Goal: Find specific page/section: Find specific page/section

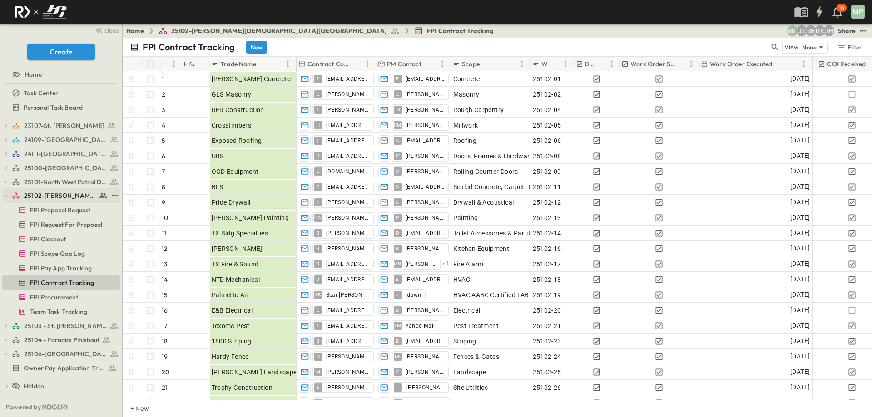
click at [4, 196] on icon "button" at bounding box center [6, 196] width 6 height 6
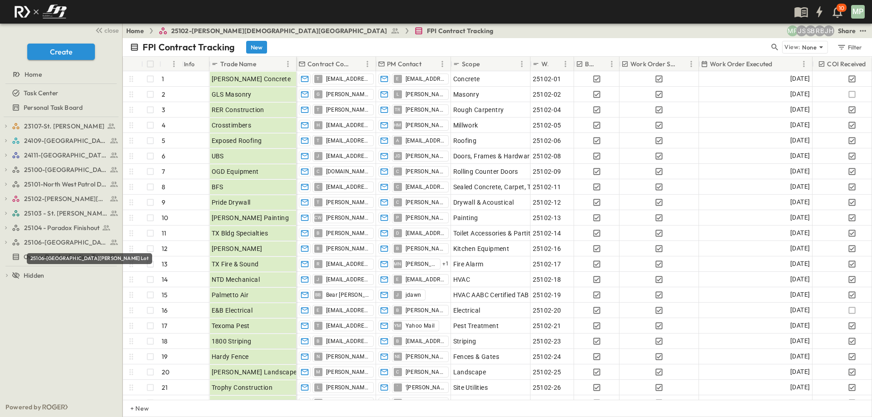
click at [54, 258] on div "25106-[GEOGRAPHIC_DATA][PERSON_NAME] Lot" at bounding box center [89, 258] width 125 height 11
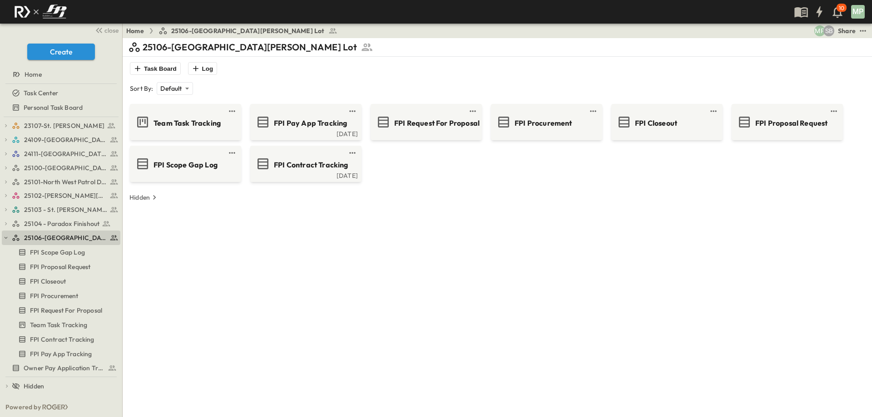
click at [1, 240] on div "23107-St. [PERSON_NAME] FPI Procurement FPI Scope Gap Log FPI Request For Propo…" at bounding box center [61, 257] width 122 height 280
click at [4, 236] on icon "button" at bounding box center [6, 238] width 6 height 6
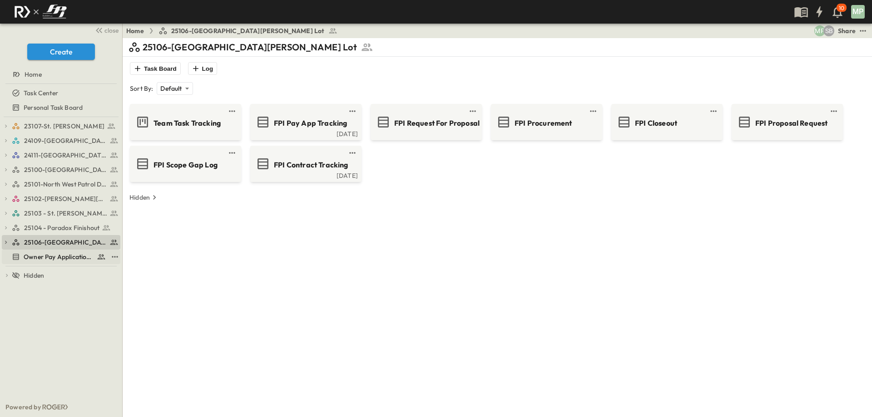
click at [15, 257] on icon at bounding box center [16, 257] width 8 height 8
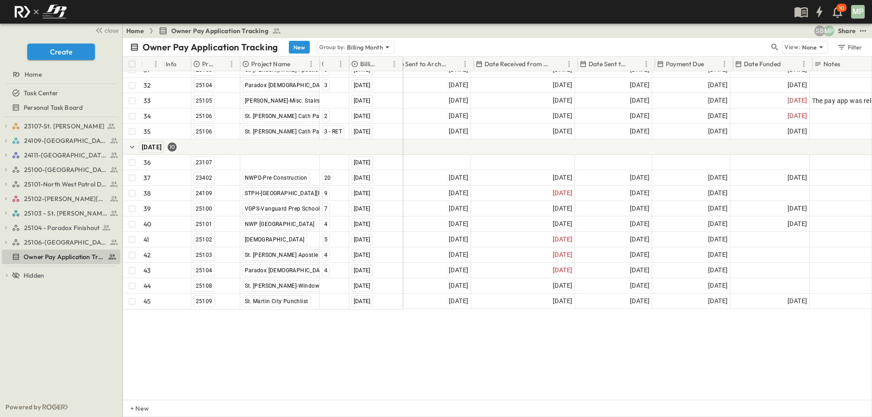
scroll to position [541, 95]
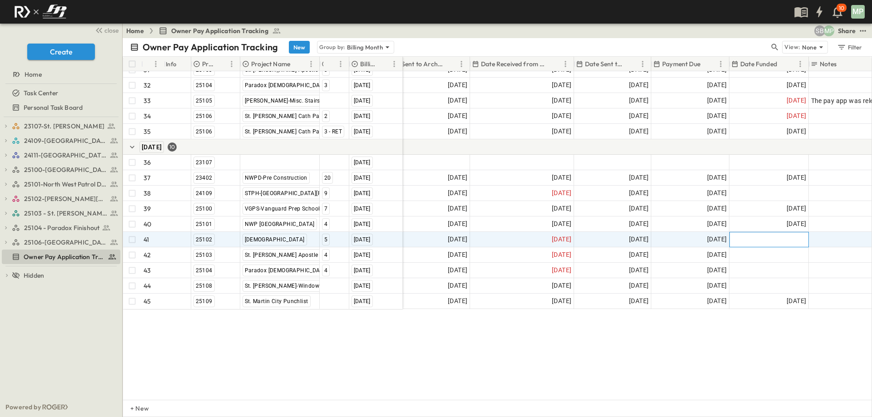
click at [775, 233] on div at bounding box center [769, 240] width 79 height 15
click at [800, 323] on button "17" at bounding box center [797, 321] width 16 height 16
click at [711, 362] on div "30 [GEOGRAPHIC_DATA][DEMOGRAPHIC_DATA] [DATE] 31 25103 [DEMOGRAPHIC_DATA][PERSO…" at bounding box center [497, 235] width 749 height 329
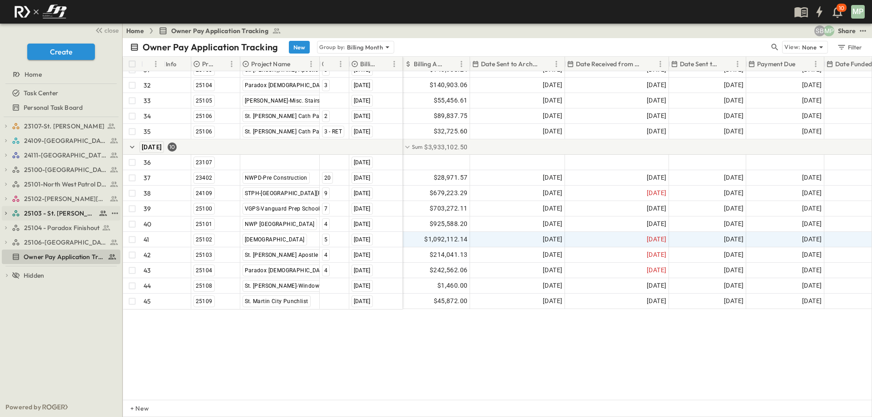
click at [3, 211] on icon "button" at bounding box center [6, 213] width 6 height 6
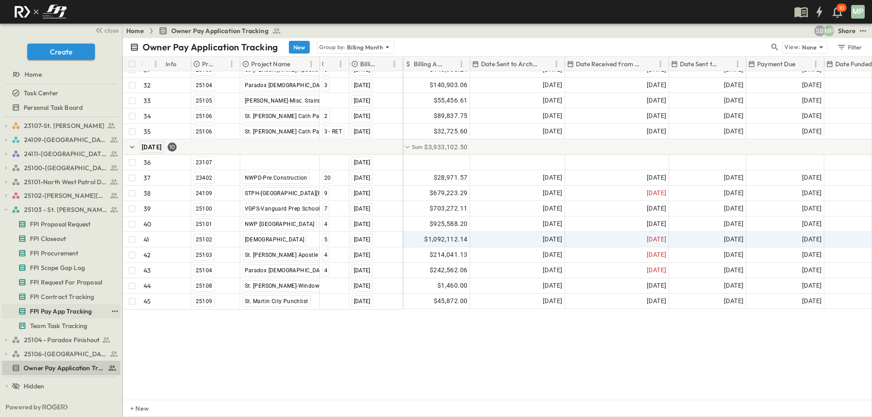
click at [55, 308] on span "FPI Pay App Tracking" at bounding box center [61, 311] width 62 height 9
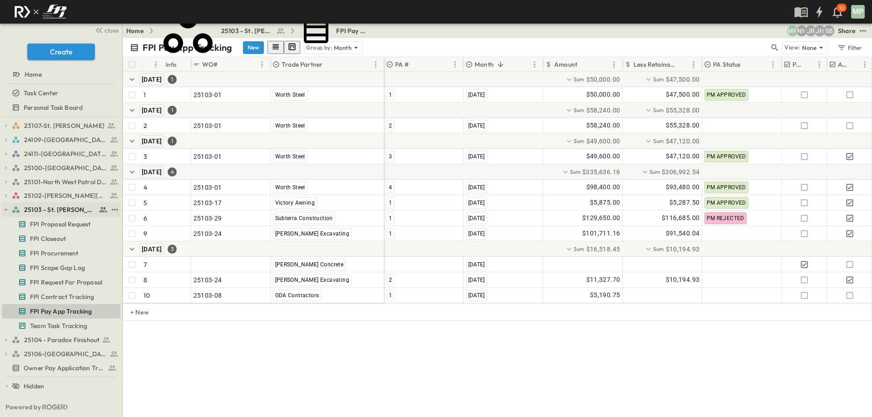
click at [3, 211] on icon "button" at bounding box center [6, 210] width 6 height 6
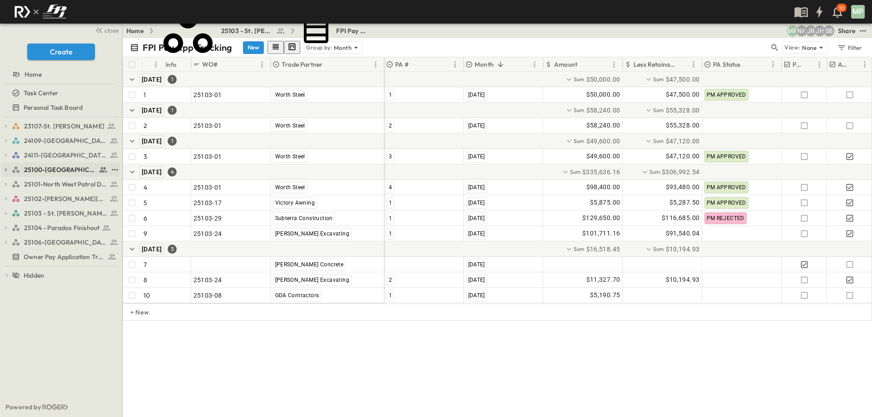
click at [7, 168] on icon "button" at bounding box center [6, 170] width 6 height 6
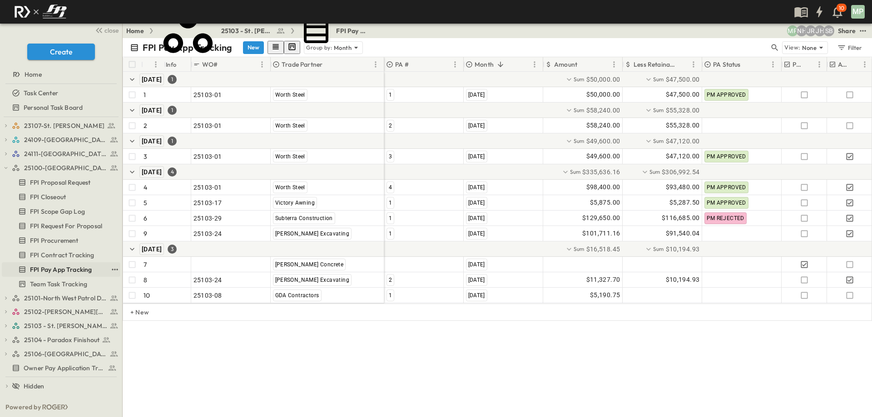
click at [54, 268] on span "FPI Pay App Tracking" at bounding box center [61, 269] width 62 height 9
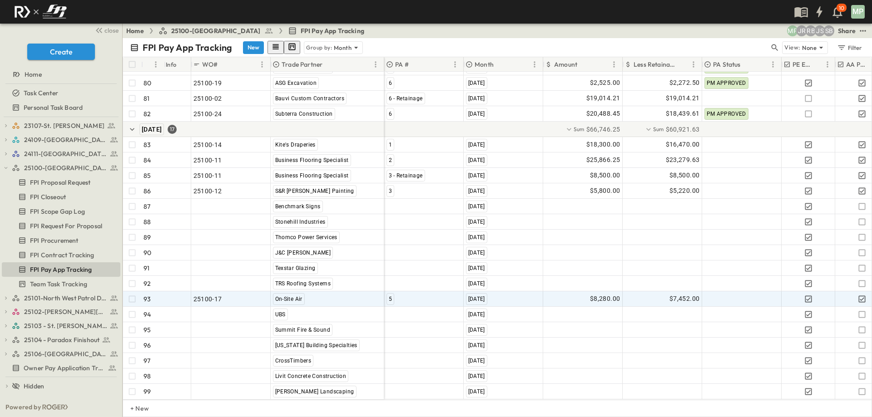
scroll to position [1332, 0]
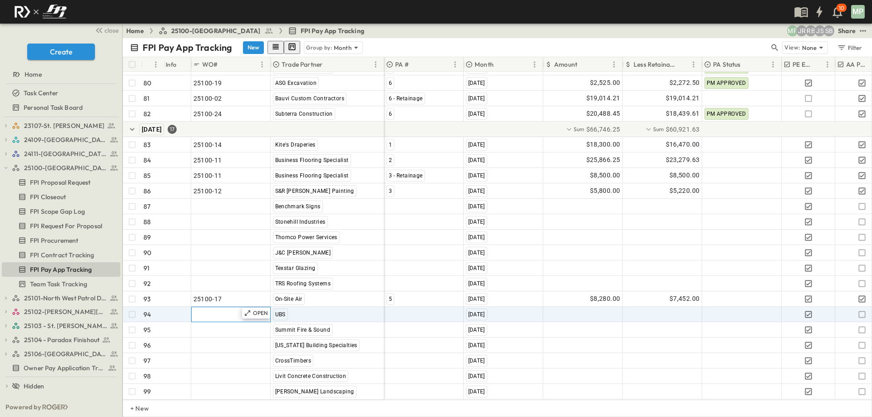
click at [224, 310] on span ""24101-01"" at bounding box center [210, 314] width 33 height 9
type input "********"
click at [400, 308] on div at bounding box center [424, 315] width 79 height 15
click at [397, 344] on div "3" at bounding box center [418, 349] width 65 height 11
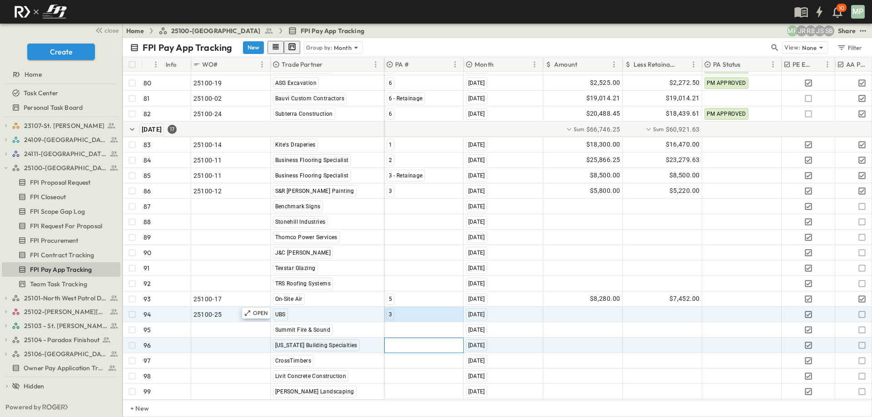
click at [390, 339] on div at bounding box center [424, 345] width 79 height 15
click at [559, 308] on div at bounding box center [583, 315] width 79 height 15
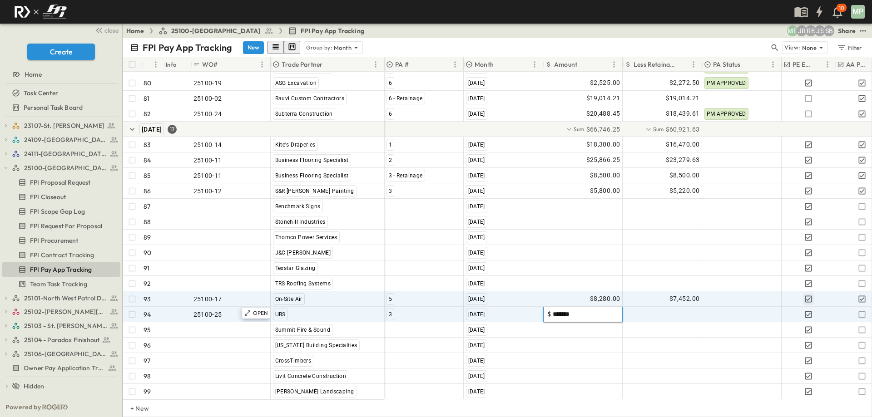
type input "********"
type input "*"
type input "********"
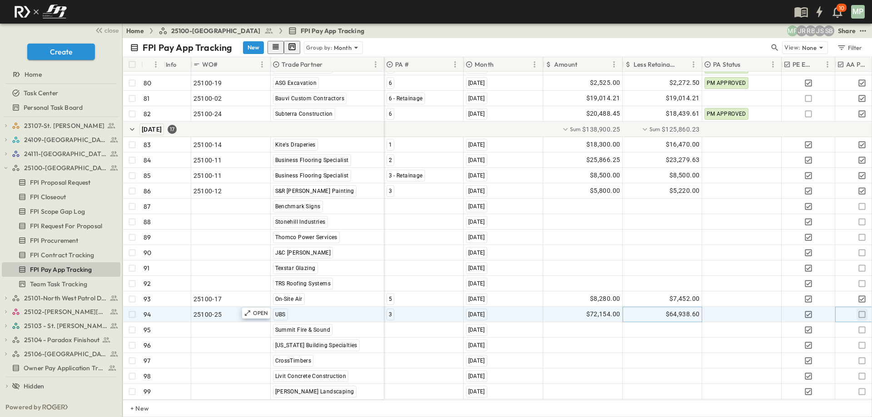
click at [864, 310] on icon "button" at bounding box center [862, 314] width 9 height 9
click at [7, 169] on icon "button" at bounding box center [6, 168] width 6 height 6
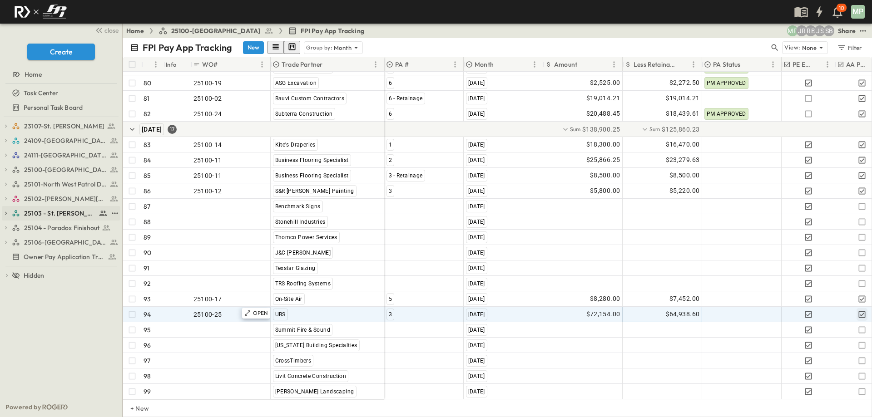
click at [6, 215] on icon "button" at bounding box center [6, 213] width 6 height 6
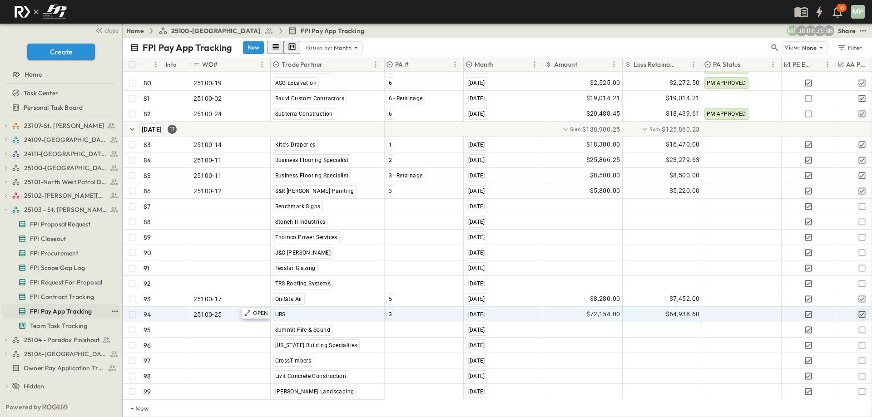
click at [59, 312] on span "FPI Pay App Tracking" at bounding box center [61, 311] width 62 height 9
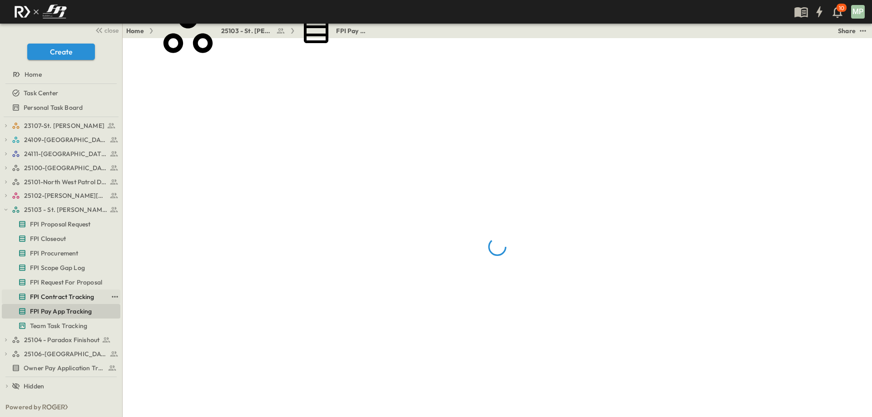
click at [65, 296] on span "FPI Contract Tracking" at bounding box center [62, 297] width 65 height 9
